Goal: Feedback & Contribution: Submit feedback/report problem

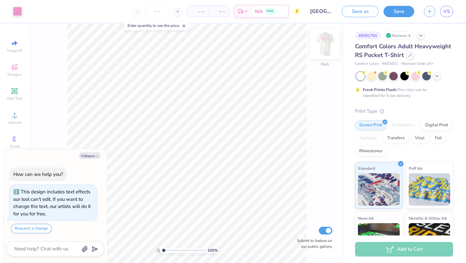
click at [328, 42] on img at bounding box center [325, 44] width 26 height 26
click at [324, 48] on img at bounding box center [325, 44] width 26 height 26
type textarea "x"
click at [51, 251] on textarea at bounding box center [47, 248] width 66 height 9
type textarea "n"
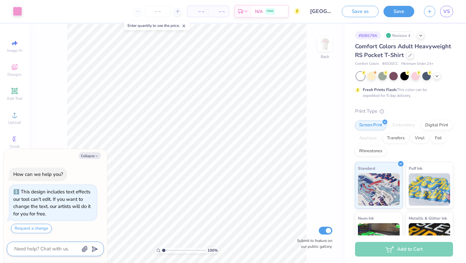
type textarea "x"
type textarea "no"
type textarea "x"
type textarea "no"
type textarea "x"
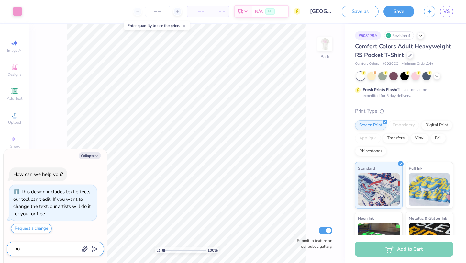
type textarea "no i"
type textarea "x"
type textarea "no i w"
type textarea "x"
type textarea "no i wa"
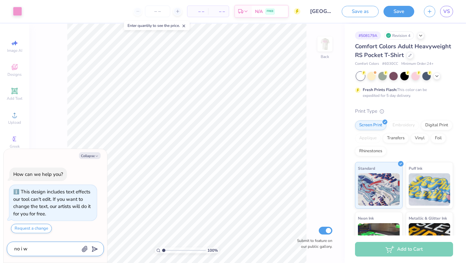
type textarea "x"
type textarea "no i wan"
type textarea "x"
type textarea "no i want"
type textarea "x"
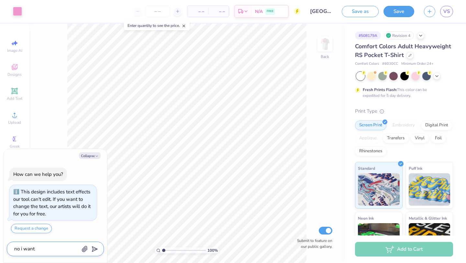
type textarea "no i want"
type textarea "x"
type textarea "no i want b"
type textarea "x"
type textarea "no i want bo"
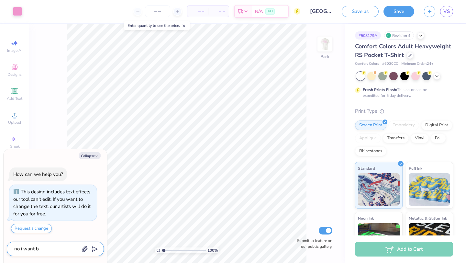
type textarea "x"
type textarea "no i want bot"
type textarea "x"
type textarea "no i want both"
type textarea "x"
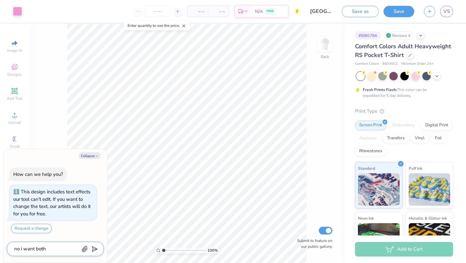
type textarea "no i want both"
type textarea "x"
type textarea "no i want both"
type textarea "x"
type textarea "no i want bot"
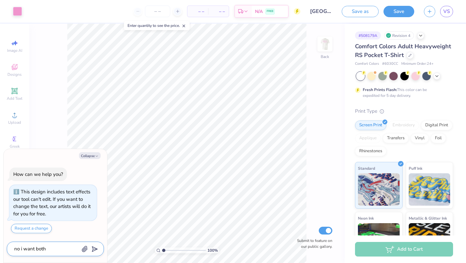
type textarea "x"
type textarea "no i want bo"
type textarea "x"
type textarea "no i want b"
type textarea "x"
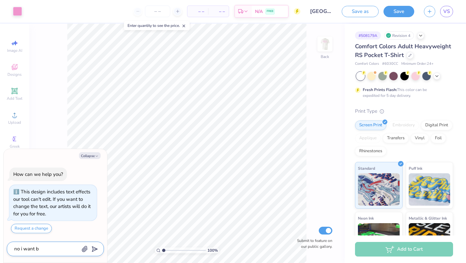
type textarea "no i want"
type textarea "x"
type textarea "no i want"
type textarea "x"
type textarea "no i wan"
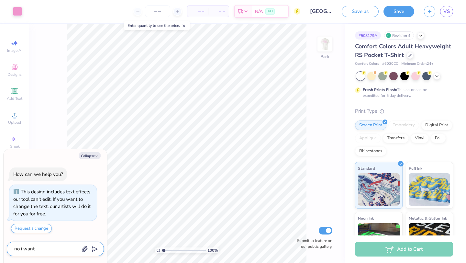
type textarea "x"
type textarea "no i wa"
type textarea "x"
type textarea "no i w"
type textarea "x"
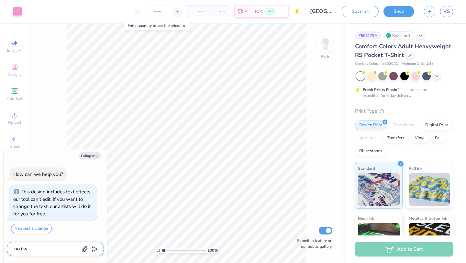
type textarea "no i"
type textarea "x"
type textarea "no i"
type textarea "x"
type textarea "no"
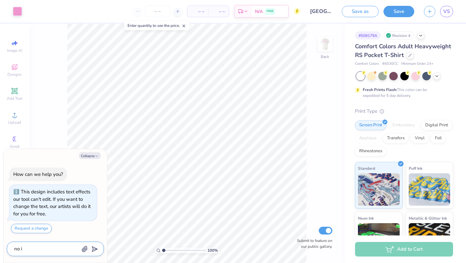
type textarea "x"
type textarea "no"
type textarea "x"
type textarea "n"
type textarea "x"
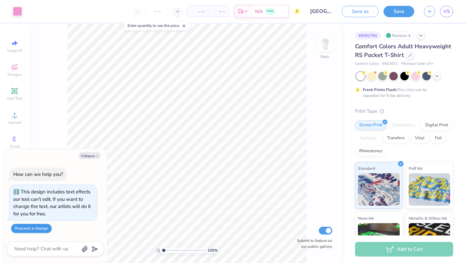
click at [38, 227] on button "Request a change" at bounding box center [31, 227] width 41 height 9
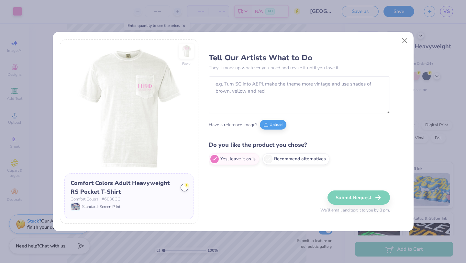
type textarea "x"
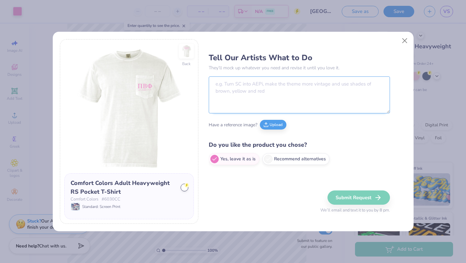
click at [234, 92] on textarea at bounding box center [299, 94] width 181 height 37
drag, startPoint x: 288, startPoint y: 86, endPoint x: 263, endPoint y: 86, distance: 25.5
click at [263, 86] on textarea "I want the text under hte pcoket" at bounding box center [299, 94] width 181 height 37
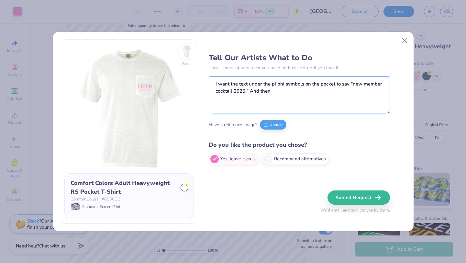
type textarea "I want the text under the pi phi symbols on the pocket to say "new member cockt…"
